Goal: Check status

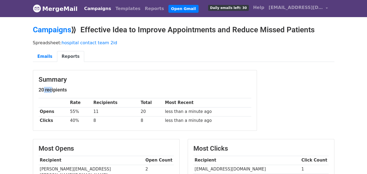
drag, startPoint x: 41, startPoint y: 89, endPoint x: 98, endPoint y: 90, distance: 57.0
click at [62, 88] on h5 "20 recipients" at bounding box center [145, 90] width 212 height 6
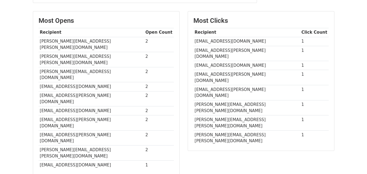
scroll to position [136, 0]
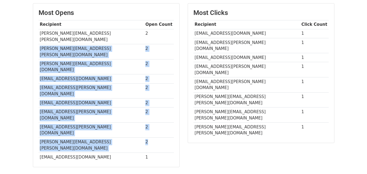
drag, startPoint x: 157, startPoint y: 35, endPoint x: 165, endPoint y: 102, distance: 67.1
click at [165, 102] on tbody "Recipient Open Count thomas.brown@mindplasticity.com.au 2 sarah.jacobs@pacifich…" at bounding box center [106, 90] width 135 height 141
click at [165, 138] on td "2" at bounding box center [159, 145] width 30 height 15
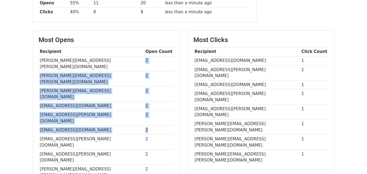
drag, startPoint x: 139, startPoint y: 87, endPoint x: 144, endPoint y: 109, distance: 23.2
click at [146, 109] on tbody "Recipient Open Count thomas.brown@mindplasticity.com.au 2 sarah.jacobs@pacifich…" at bounding box center [106, 117] width 135 height 141
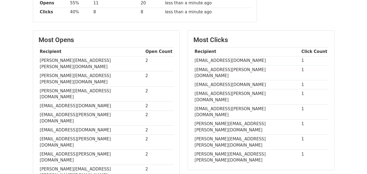
click at [77, 150] on td "mark.wilson@milparinka.org.au" at bounding box center [92, 157] width 106 height 15
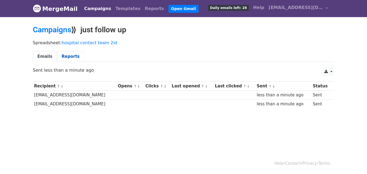
click at [63, 56] on link "Reports" at bounding box center [70, 56] width 27 height 11
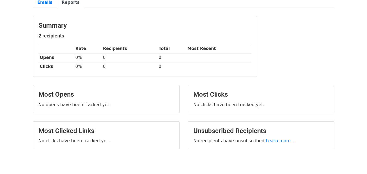
scroll to position [54, 0]
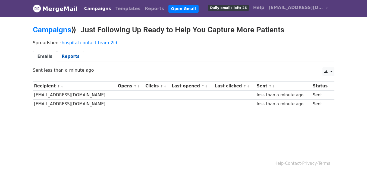
click at [57, 53] on link "Reports" at bounding box center [70, 56] width 27 height 11
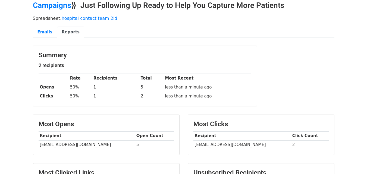
scroll to position [22, 0]
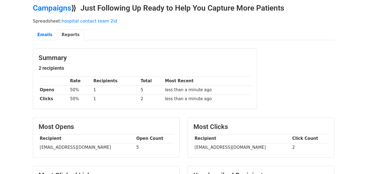
drag, startPoint x: 153, startPoint y: 97, endPoint x: 140, endPoint y: 98, distance: 13.4
click at [140, 98] on td "2" at bounding box center [151, 98] width 24 height 9
drag, startPoint x: 141, startPoint y: 101, endPoint x: 128, endPoint y: 100, distance: 12.8
click at [128, 100] on tr "Clicks 50% 1 2 less than a minute ago" at bounding box center [145, 98] width 212 height 9
click at [128, 101] on td "1" at bounding box center [115, 98] width 47 height 9
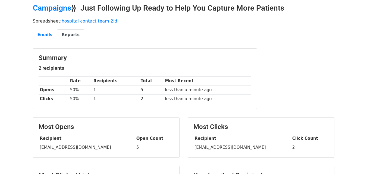
click at [130, 105] on div "Summary 2 recipients Rate Recipients Total Most Recent Opens 50% 1 5 less than …" at bounding box center [144, 79] width 223 height 60
drag, startPoint x: 147, startPoint y: 100, endPoint x: 133, endPoint y: 99, distance: 13.7
click at [133, 99] on tr "Clicks 50% 1 2 less than a minute ago" at bounding box center [145, 98] width 212 height 9
click at [133, 99] on td "1" at bounding box center [115, 98] width 47 height 9
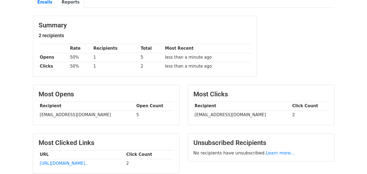
scroll to position [0, 0]
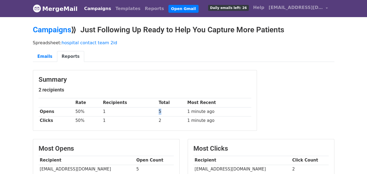
drag, startPoint x: 166, startPoint y: 109, endPoint x: 144, endPoint y: 108, distance: 22.3
click at [144, 108] on tr "Opens 50% 1 5 1 minute ago" at bounding box center [145, 111] width 212 height 9
click at [142, 107] on td "1" at bounding box center [129, 111] width 56 height 9
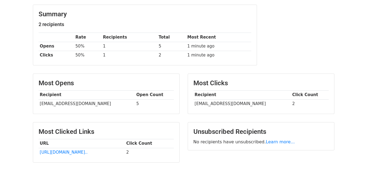
scroll to position [81, 0]
